Goal: Transaction & Acquisition: Purchase product/service

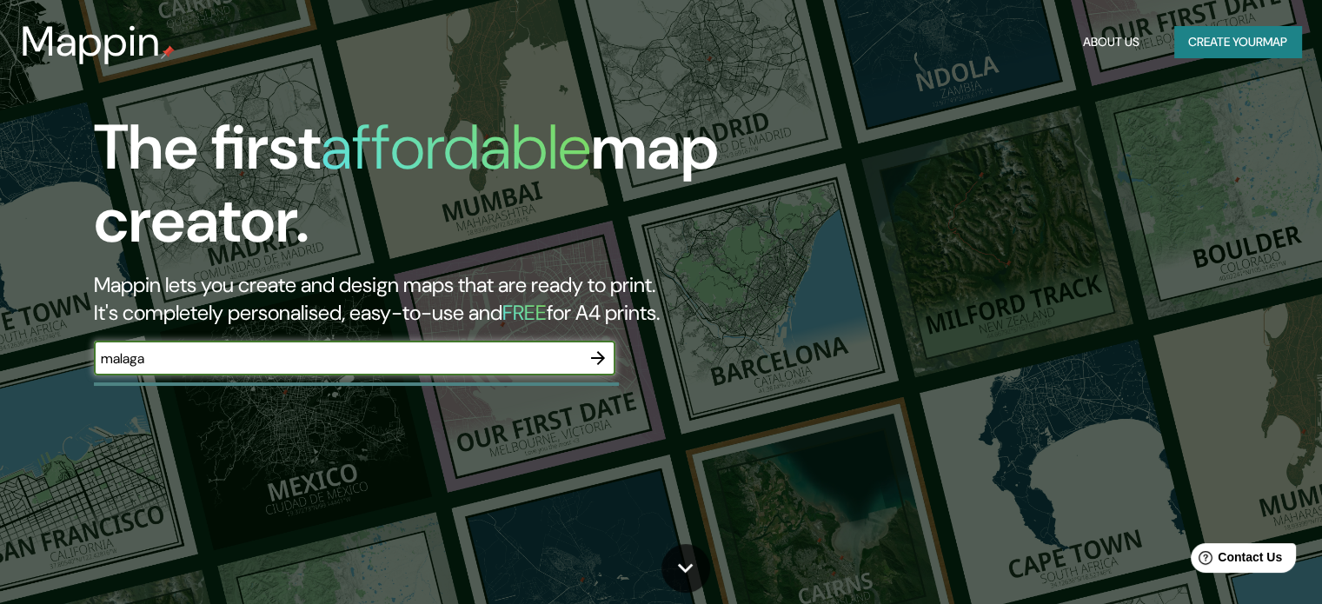
type input "malaga"
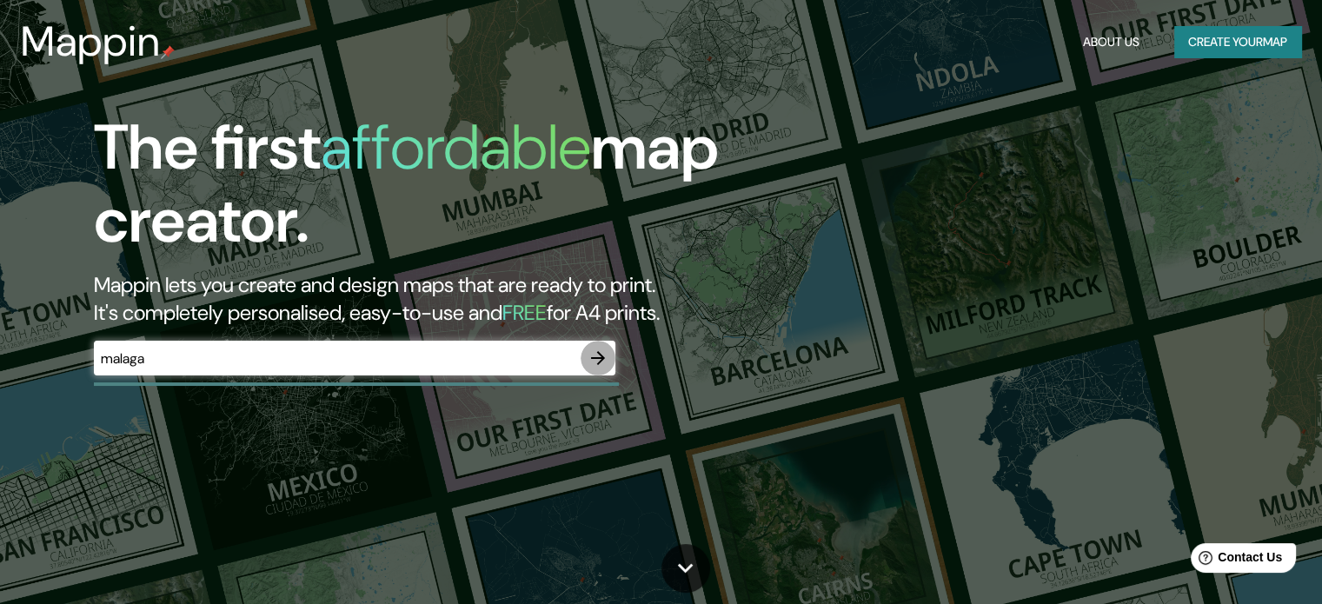
click at [598, 361] on icon "button" at bounding box center [597, 358] width 21 height 21
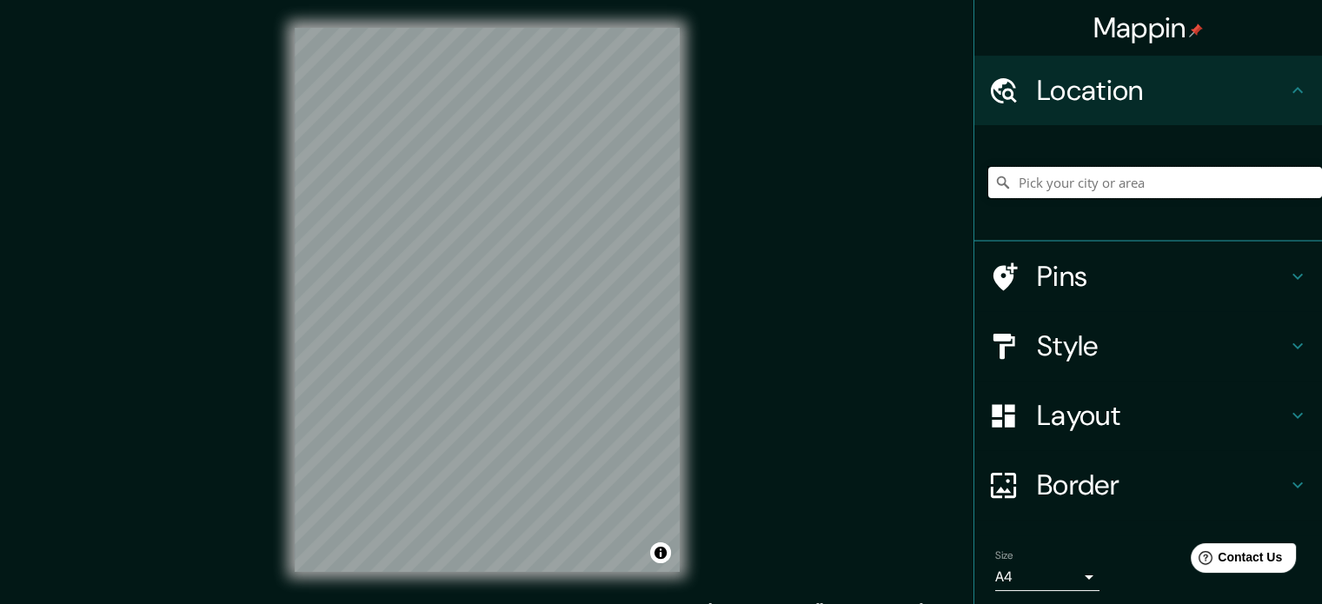
click at [1067, 184] on input "Pick your city or area" at bounding box center [1155, 182] width 334 height 31
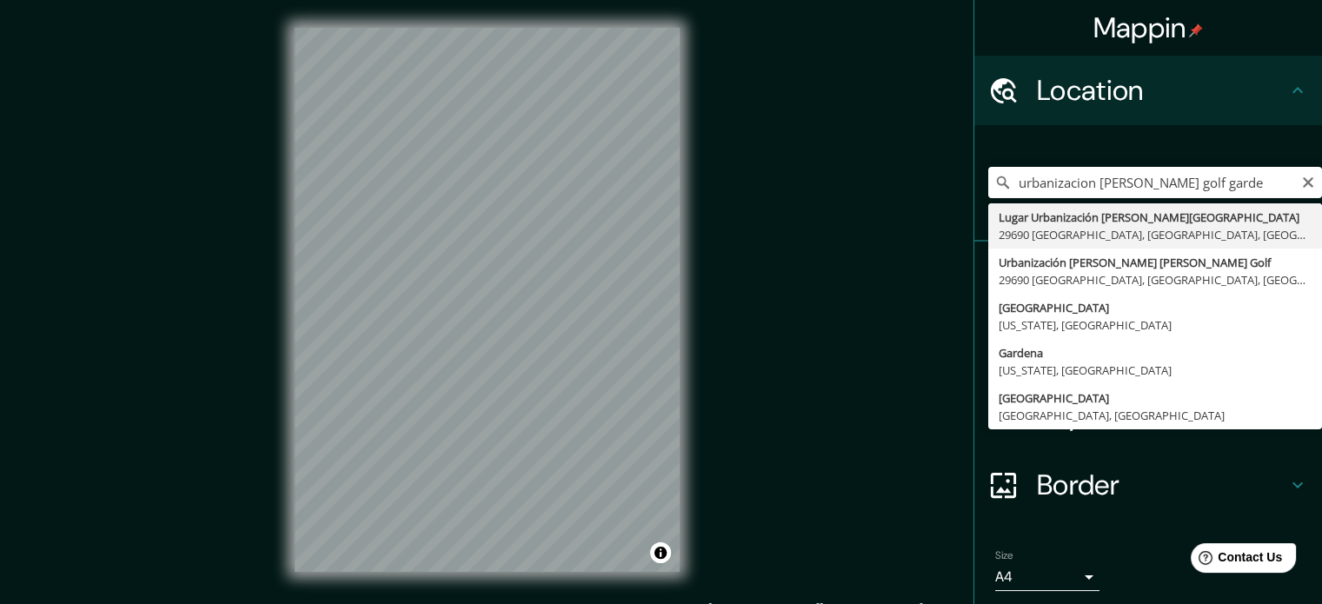
type input "Lugar Urbanización [PERSON_NAME][GEOGRAPHIC_DATA], 29690 [GEOGRAPHIC_DATA], [GE…"
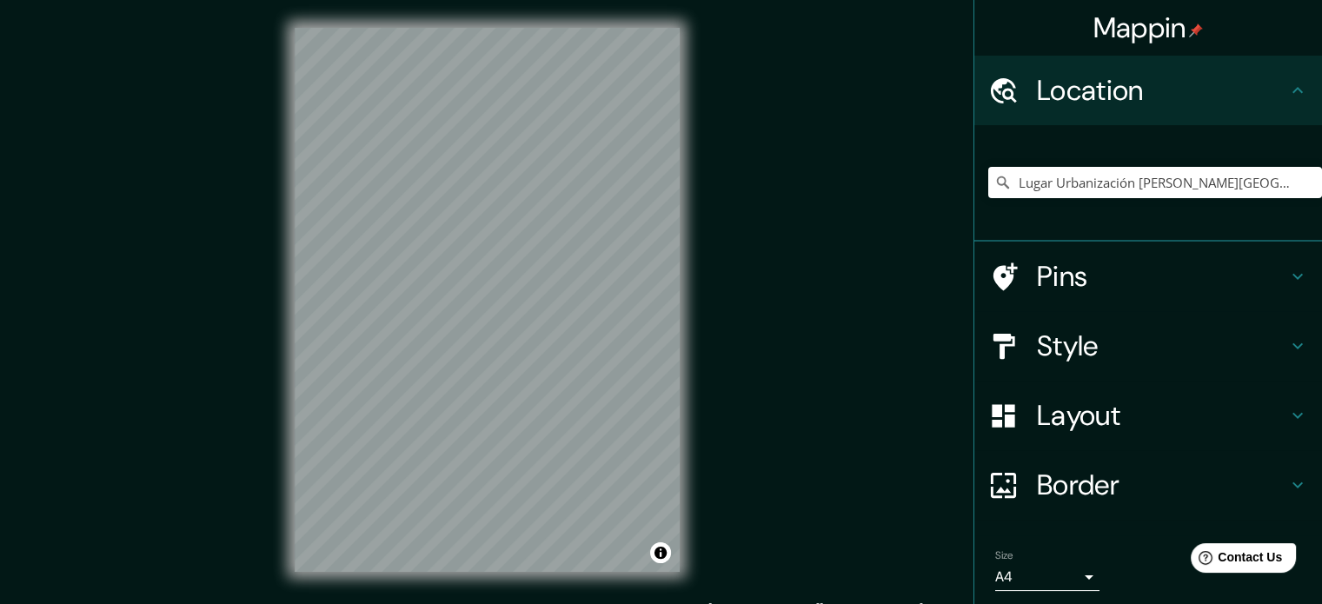
click at [533, 0] on html "Mappin Location Lugar Urbanización [PERSON_NAME][GEOGRAPHIC_DATA], 29690 [GEOGR…" at bounding box center [661, 302] width 1322 height 604
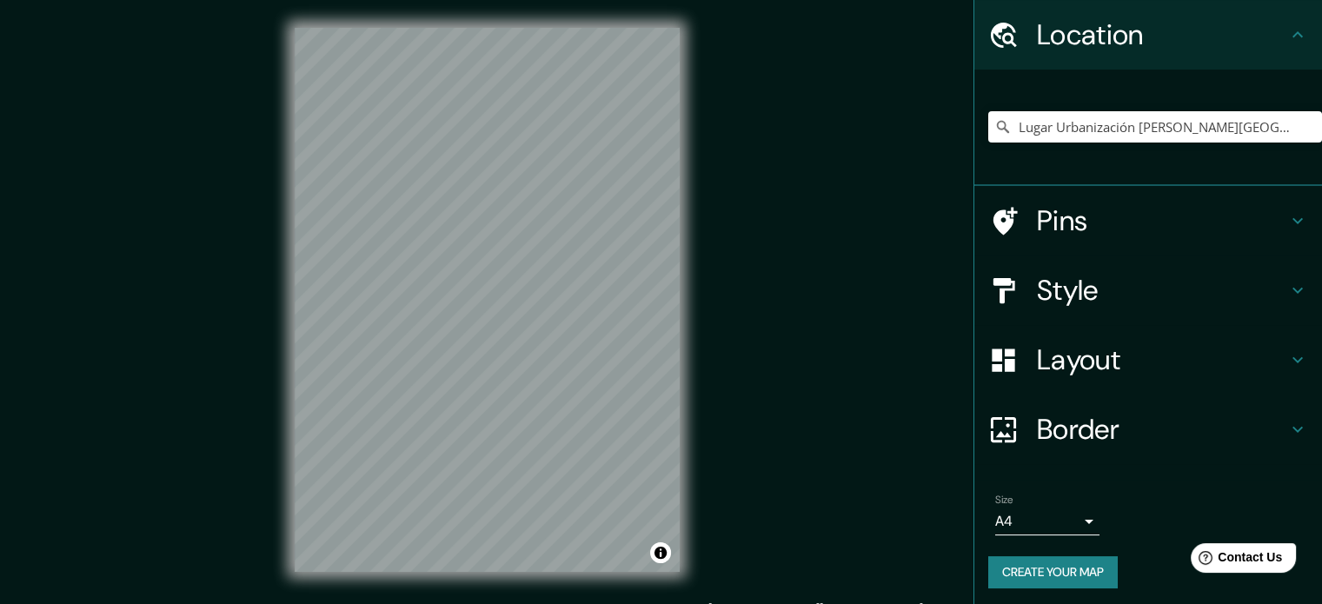
scroll to position [59, 0]
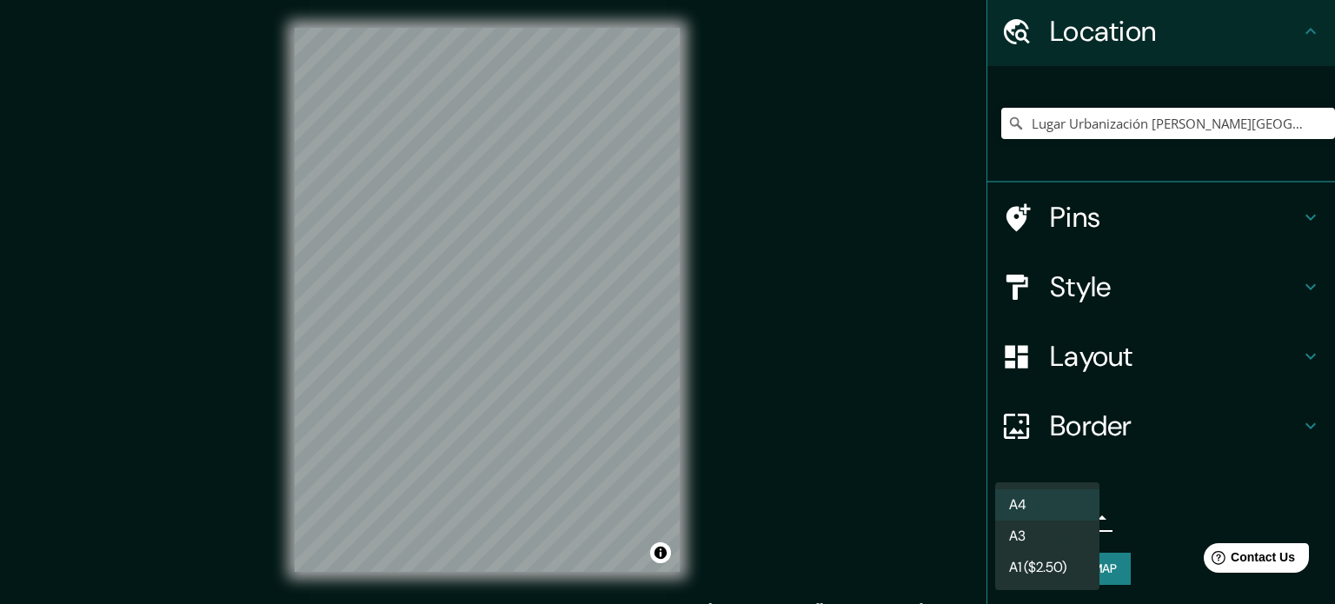
click at [1077, 517] on body "Mappin Location Lugar Urbanización Casares Golf Garden, 29690 Casares, provinci…" at bounding box center [667, 302] width 1335 height 604
click at [1178, 512] on div at bounding box center [667, 302] width 1335 height 604
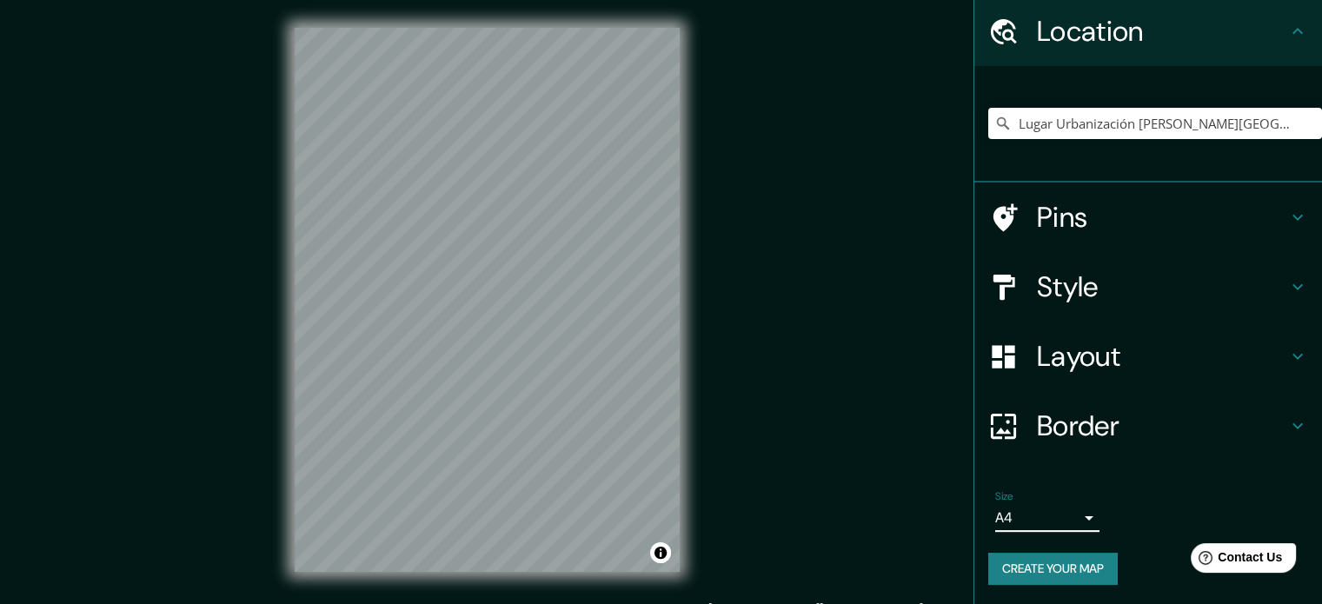
click at [1255, 422] on h4 "Border" at bounding box center [1162, 425] width 250 height 35
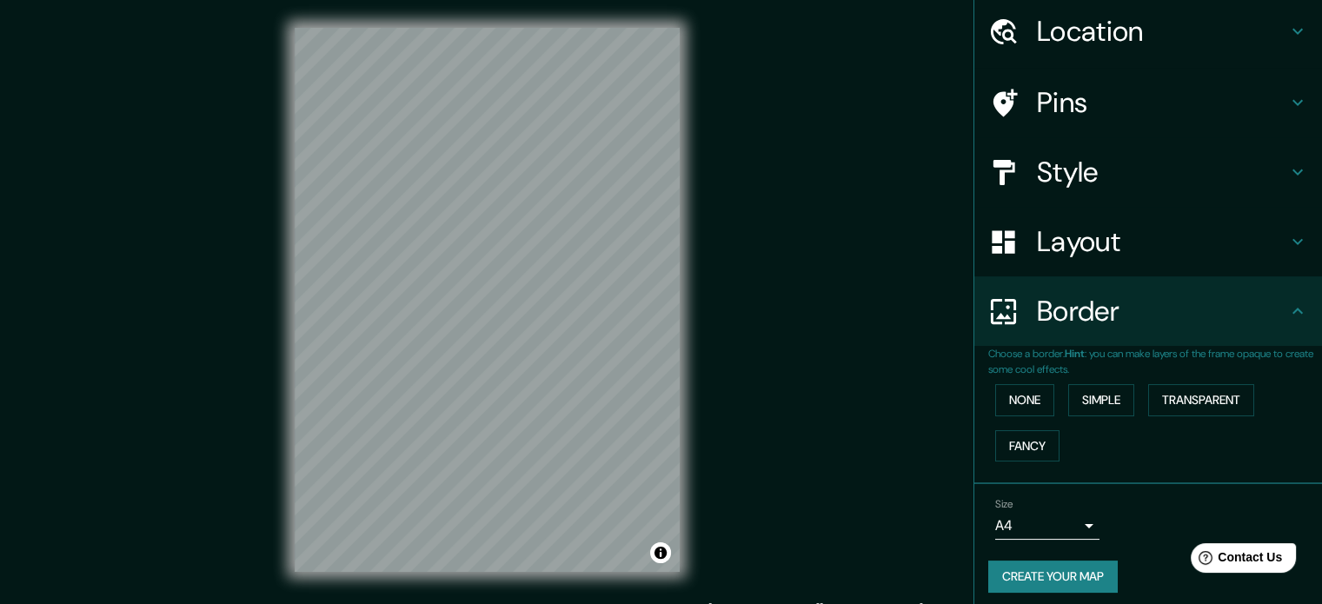
click at [1270, 318] on h4 "Border" at bounding box center [1162, 311] width 250 height 35
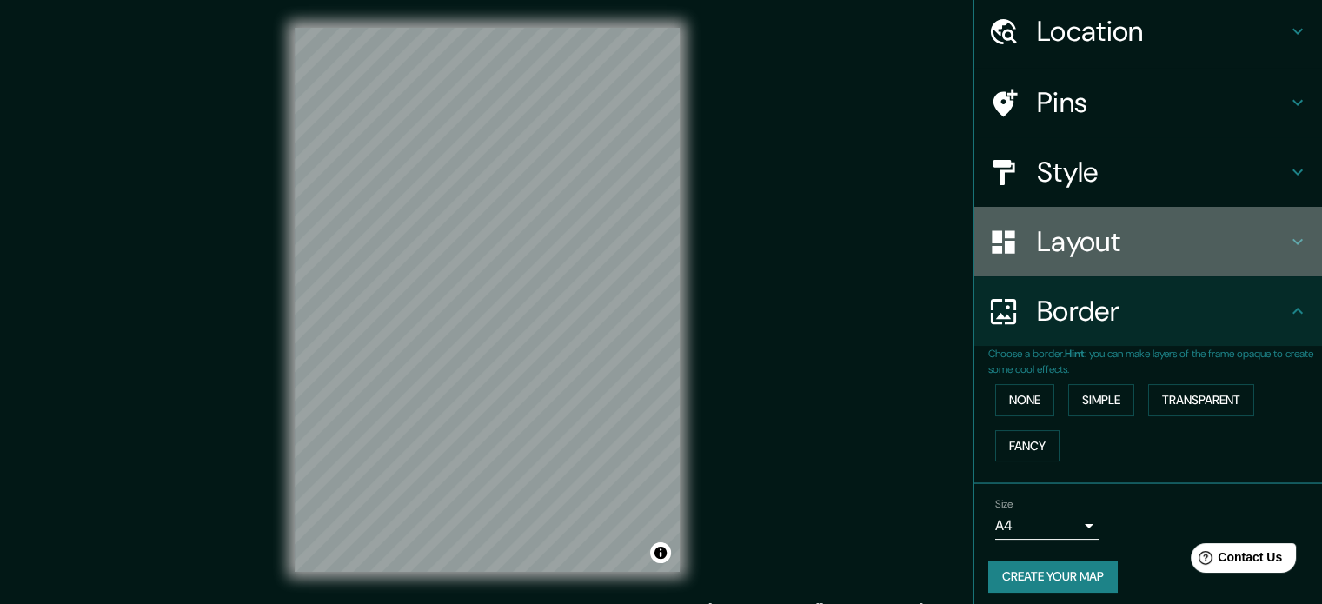
click at [1262, 244] on h4 "Layout" at bounding box center [1162, 241] width 250 height 35
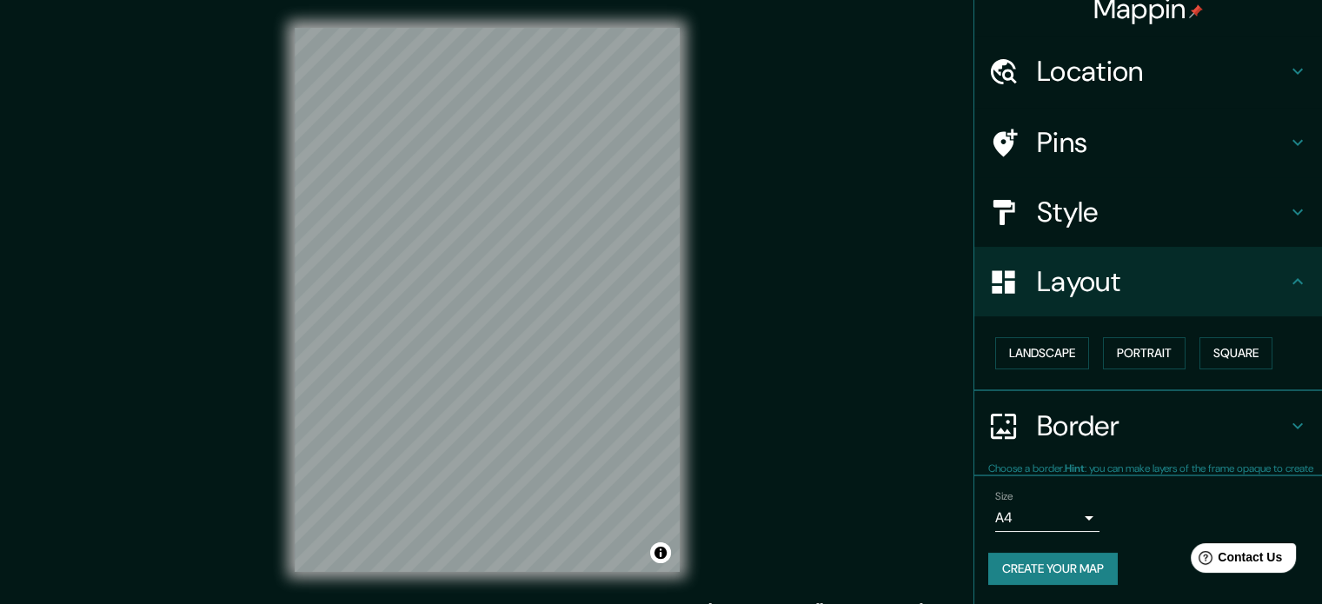
scroll to position [19, 0]
click at [1043, 347] on button "Landscape" at bounding box center [1042, 353] width 94 height 32
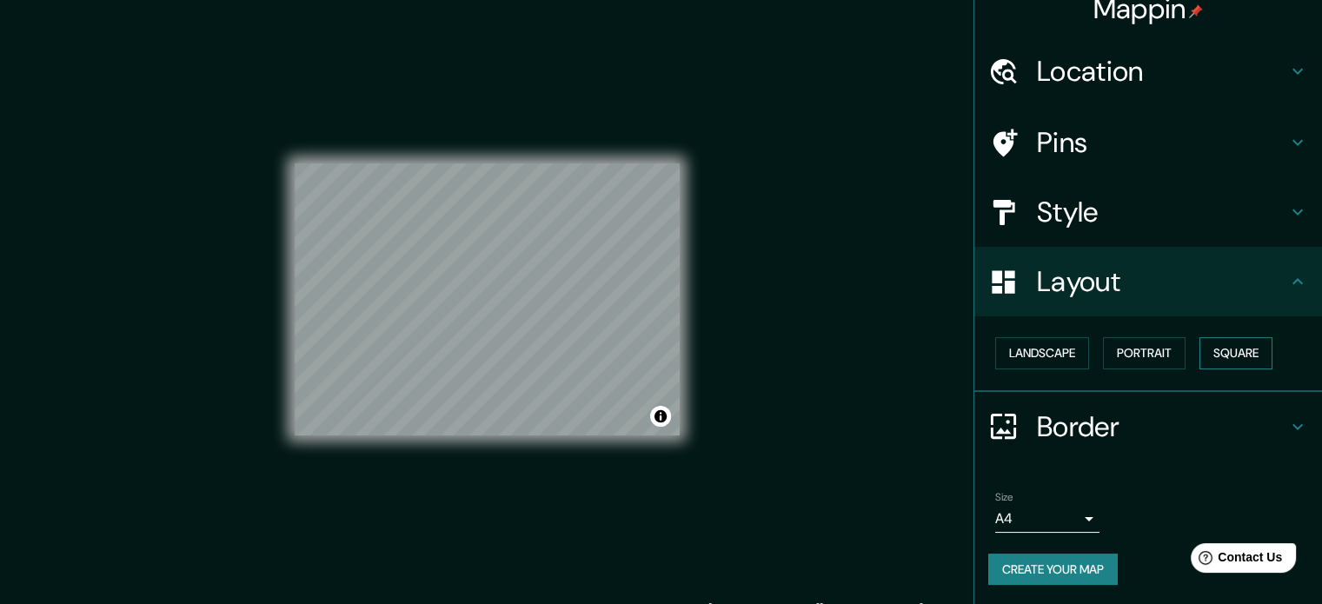
click at [1229, 354] on button "Square" at bounding box center [1235, 353] width 73 height 32
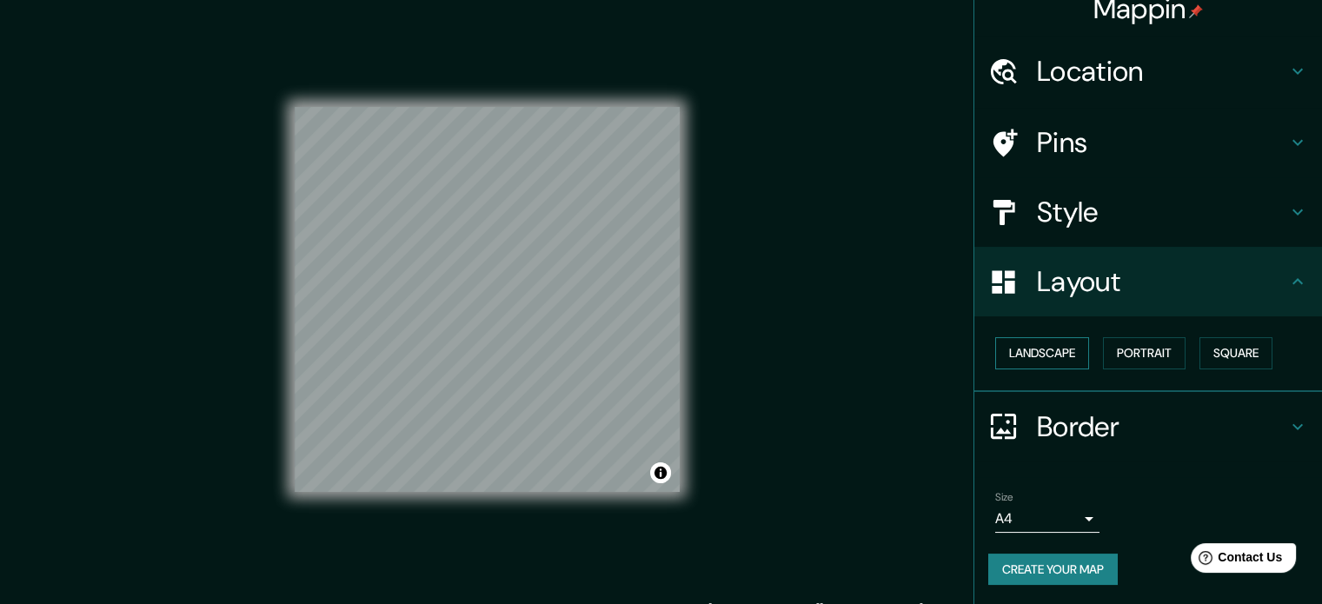
click at [1050, 350] on button "Landscape" at bounding box center [1042, 353] width 94 height 32
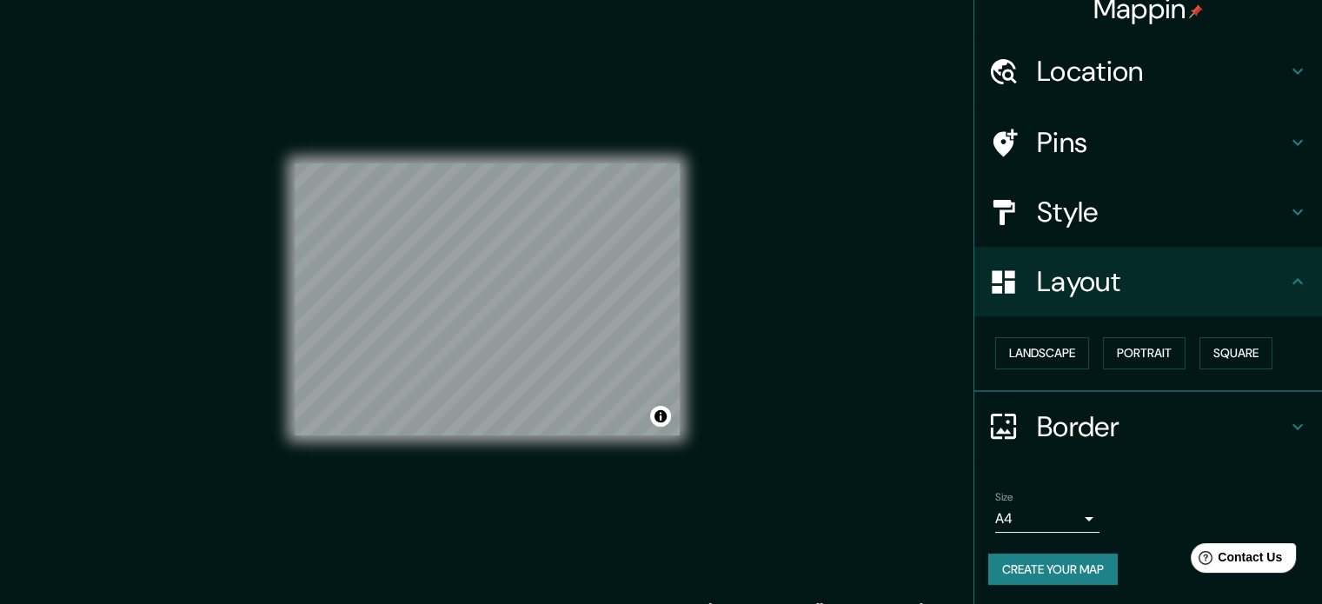
click at [1182, 208] on h4 "Style" at bounding box center [1162, 212] width 250 height 35
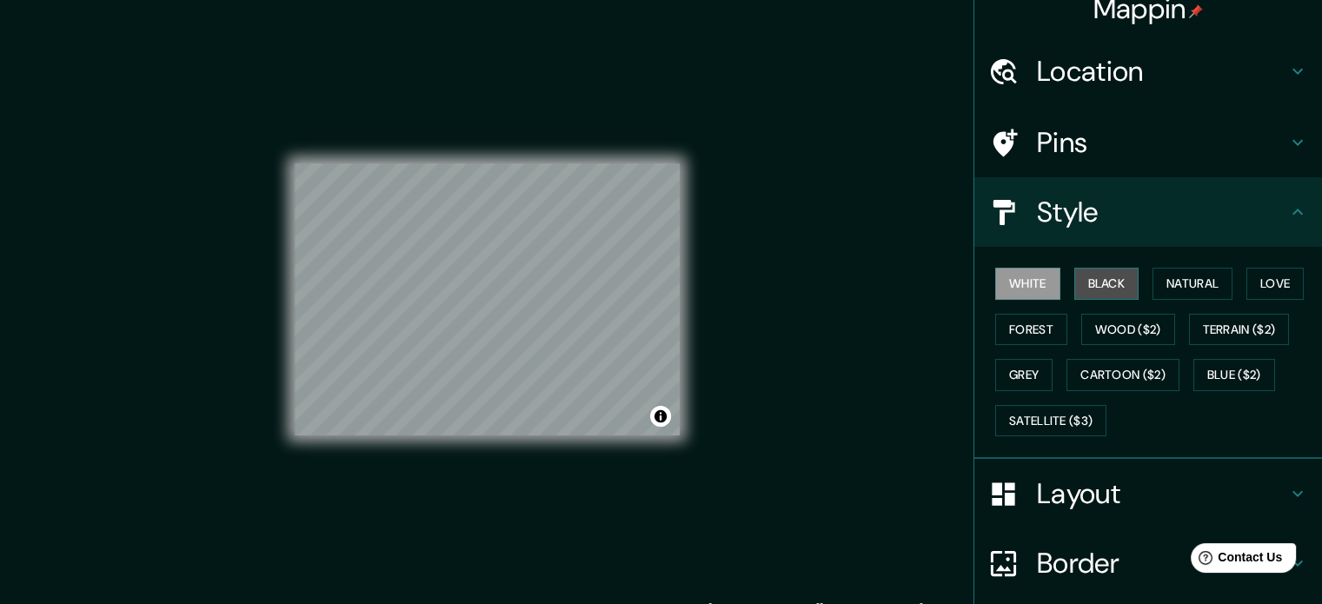
click at [1110, 274] on button "Black" at bounding box center [1106, 284] width 65 height 32
click at [1174, 284] on button "Natural" at bounding box center [1192, 284] width 80 height 32
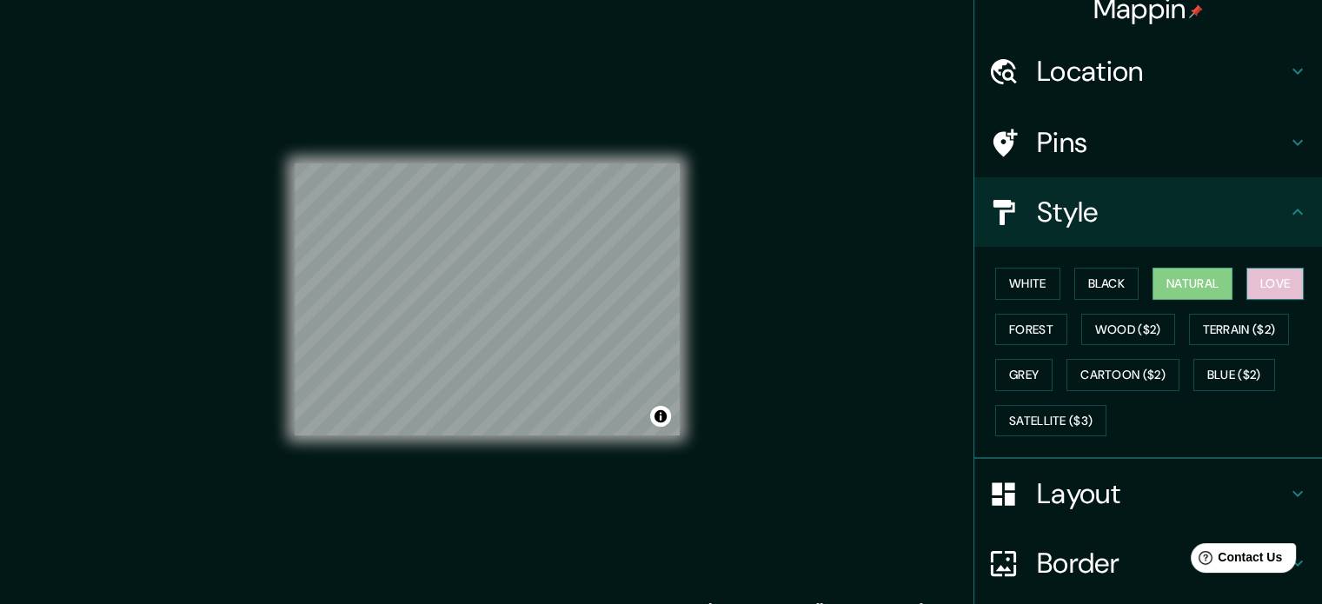
click at [1284, 284] on button "Love" at bounding box center [1274, 284] width 57 height 32
click at [1039, 328] on button "Forest" at bounding box center [1031, 330] width 72 height 32
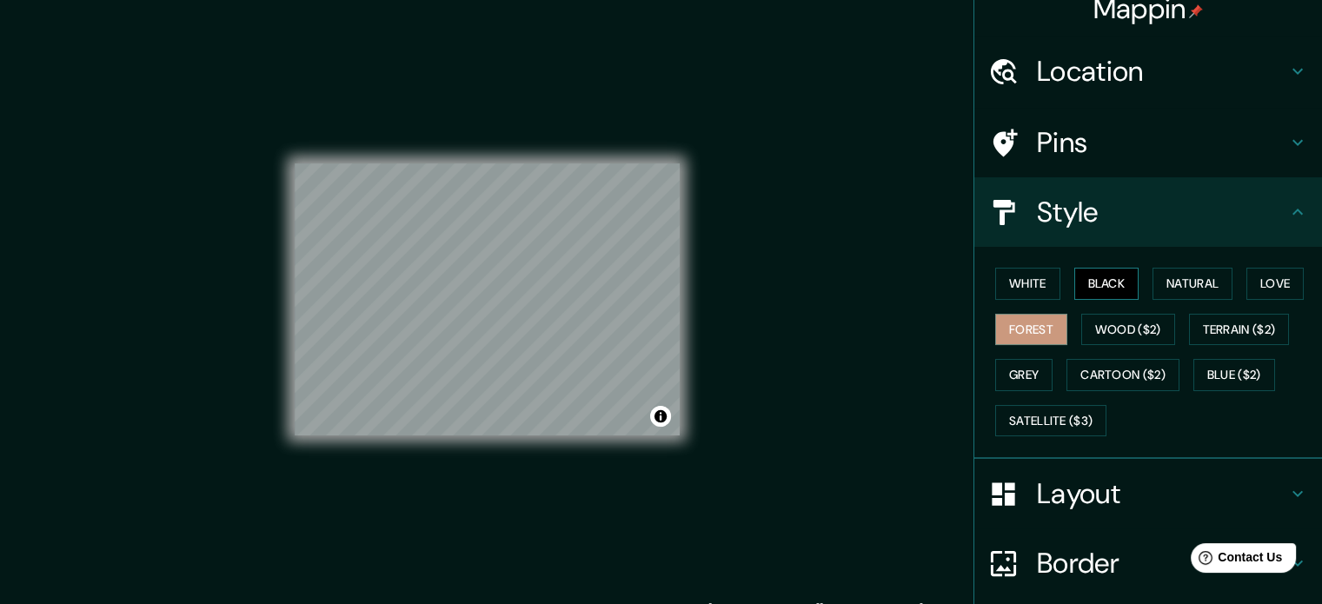
click at [1074, 275] on button "Black" at bounding box center [1106, 284] width 65 height 32
click at [1272, 141] on h4 "Pins" at bounding box center [1162, 142] width 250 height 35
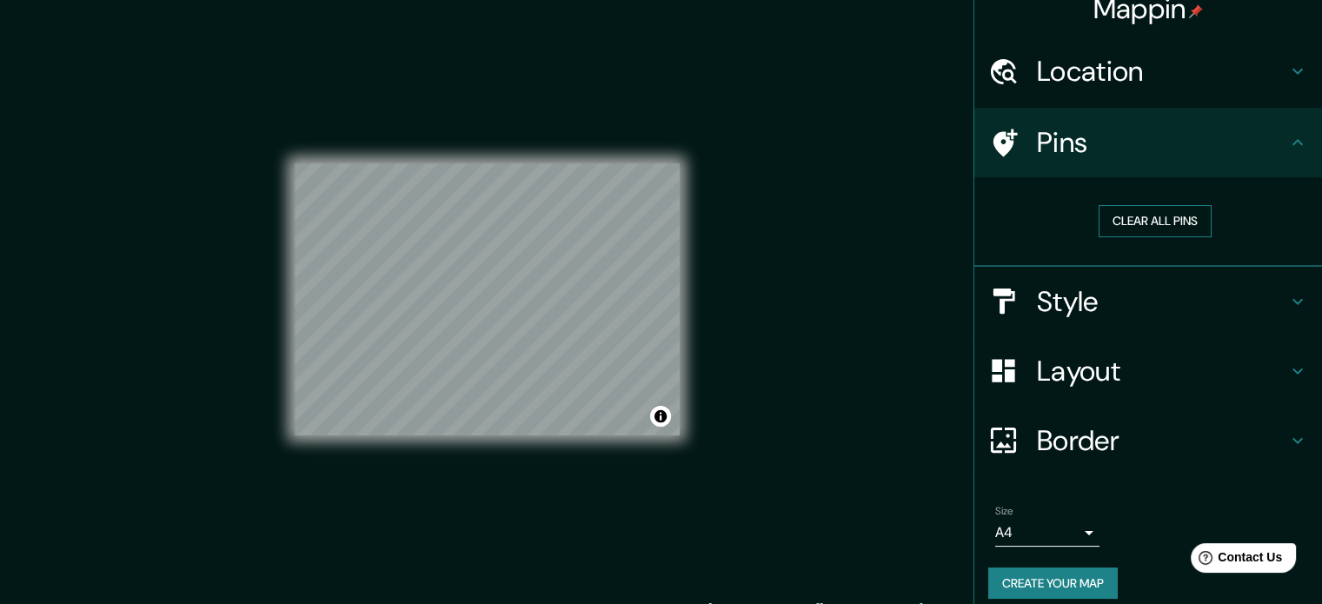
click at [1164, 225] on button "Clear all pins" at bounding box center [1154, 221] width 113 height 32
click at [1069, 586] on button "Create your map" at bounding box center [1052, 583] width 129 height 32
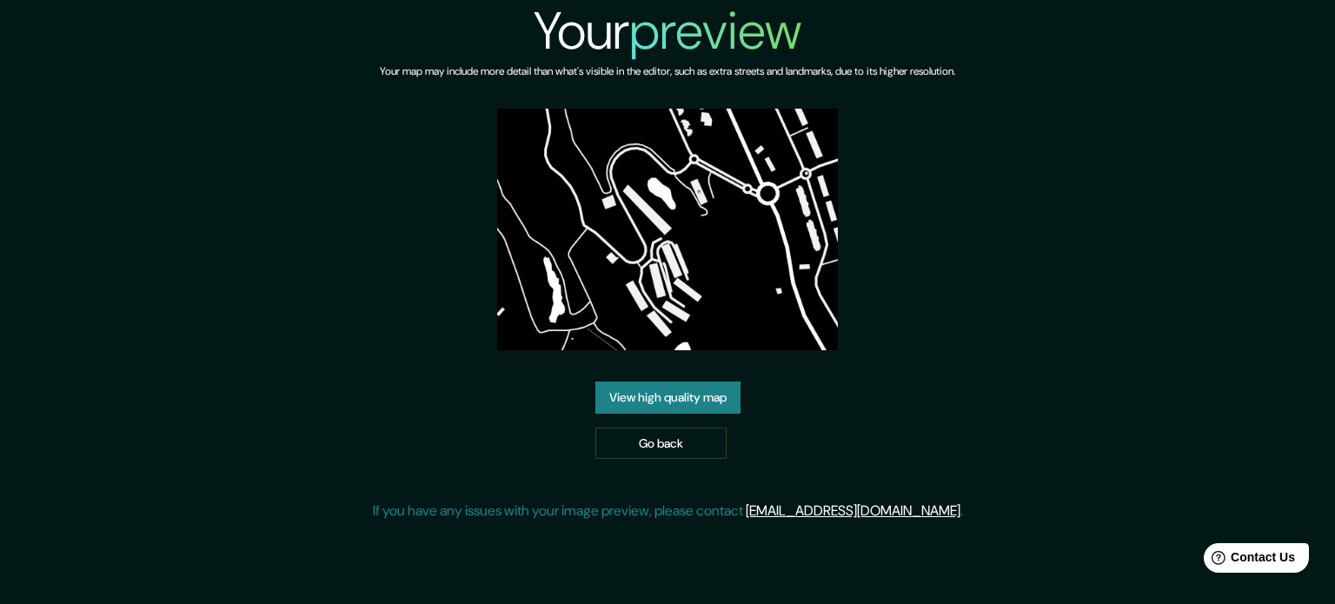
click at [669, 392] on link "View high quality map" at bounding box center [667, 397] width 145 height 32
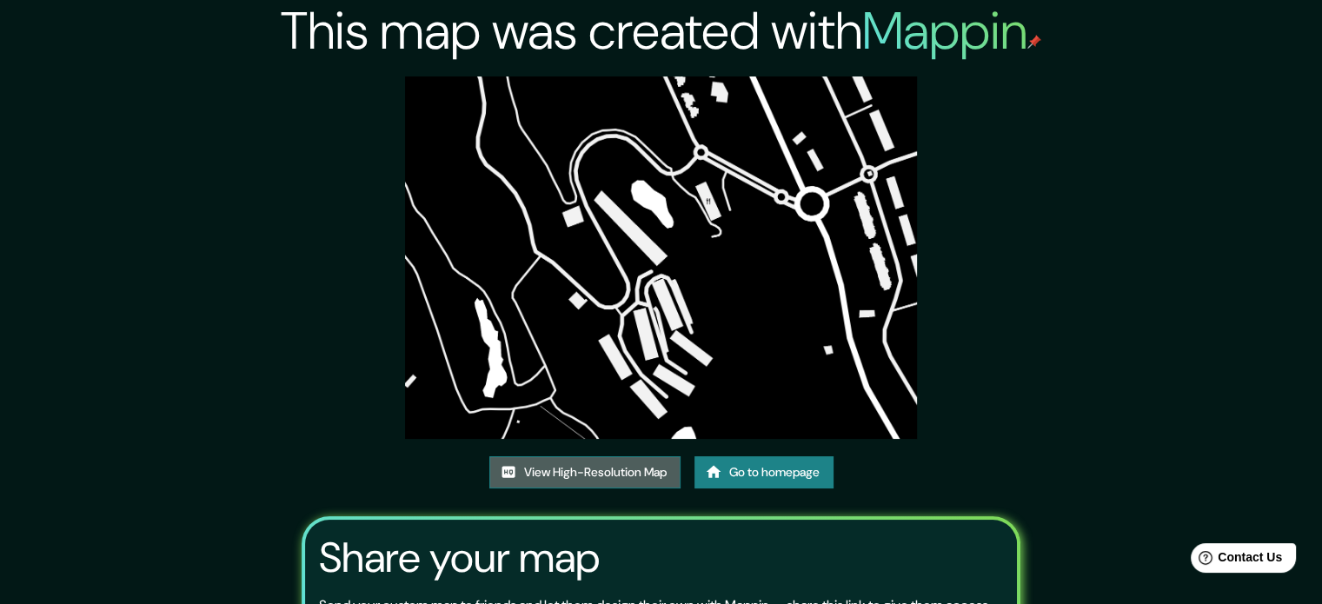
click at [619, 476] on link "View High-Resolution Map" at bounding box center [584, 472] width 191 height 32
